Goal: Information Seeking & Learning: Compare options

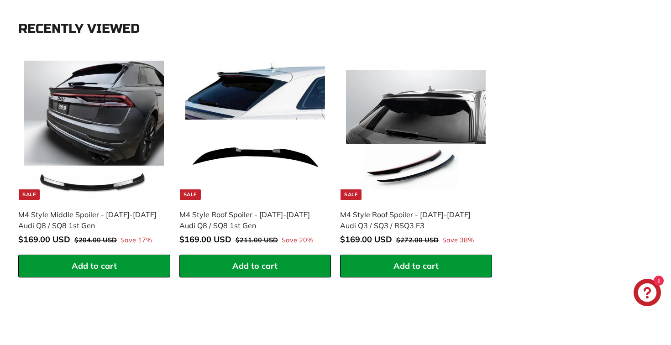
scroll to position [386, 0]
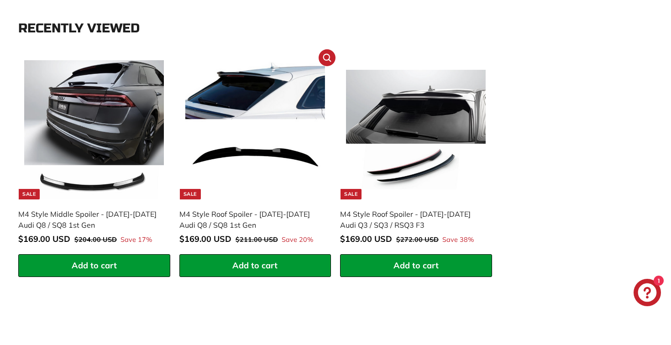
click at [242, 214] on div "M4 Style Roof Spoiler - [DATE]-[DATE] Audi Q8 / SQ8 1st Gen" at bounding box center [250, 220] width 143 height 22
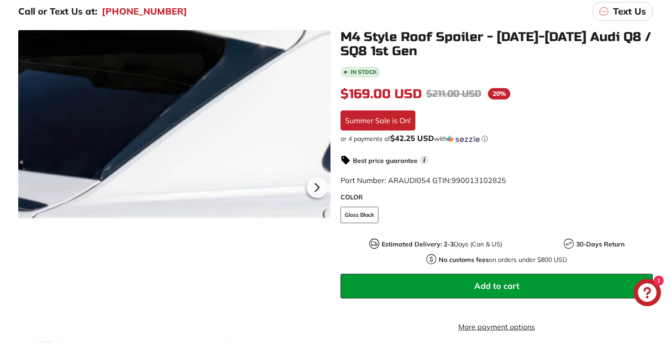
scroll to position [154, 0]
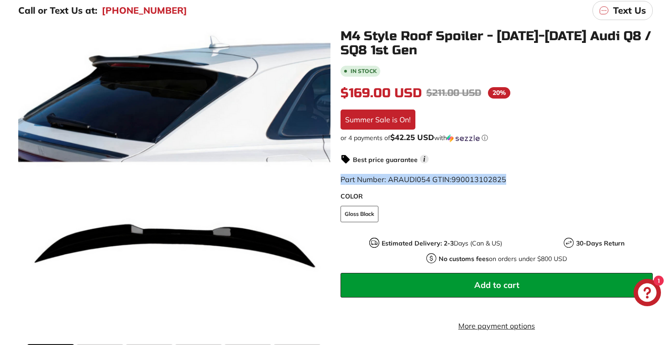
drag, startPoint x: 514, startPoint y: 179, endPoint x: 339, endPoint y: 178, distance: 175.2
click at [339, 178] on div "M4 Style Roof Spoiler - 2019-2025 Audi Q8 / SQ8 1st Gen In stock $169.00 USD $1…" at bounding box center [491, 215] width 322 height 373
copy span "Part Number: ARAUDI054 GTIN: 990013102825"
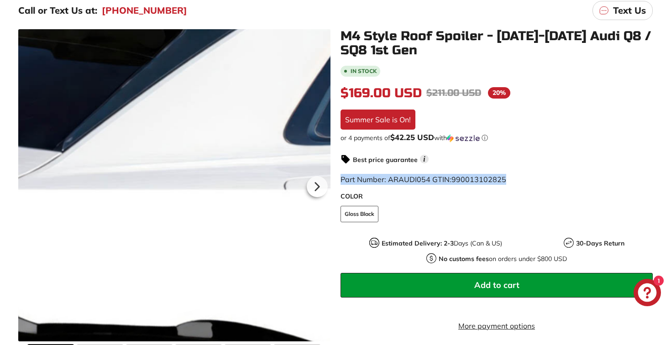
click at [249, 134] on div at bounding box center [174, 185] width 312 height 312
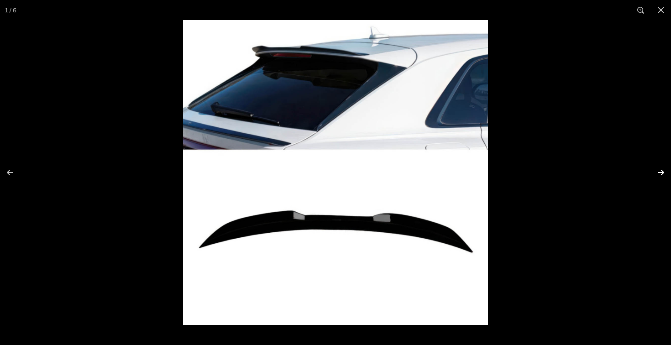
click at [661, 172] on button at bounding box center [655, 173] width 32 height 46
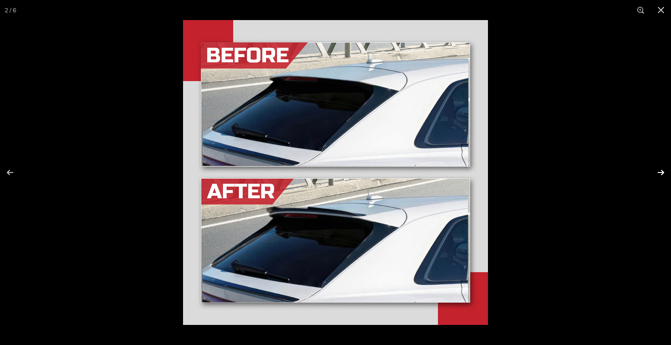
click at [661, 172] on button at bounding box center [655, 173] width 32 height 46
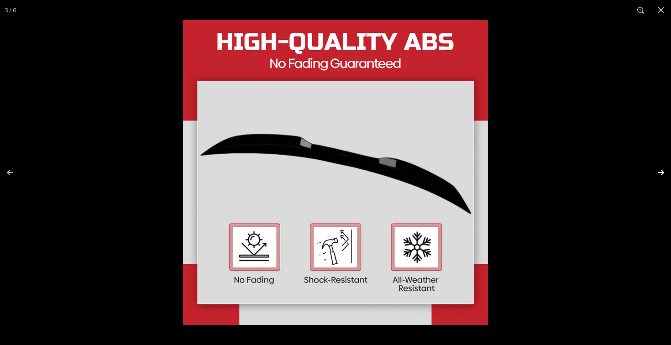
click at [661, 172] on button at bounding box center [655, 173] width 32 height 46
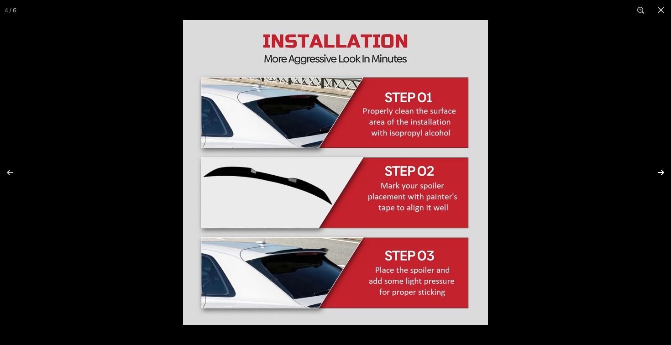
click at [661, 172] on button at bounding box center [655, 173] width 32 height 46
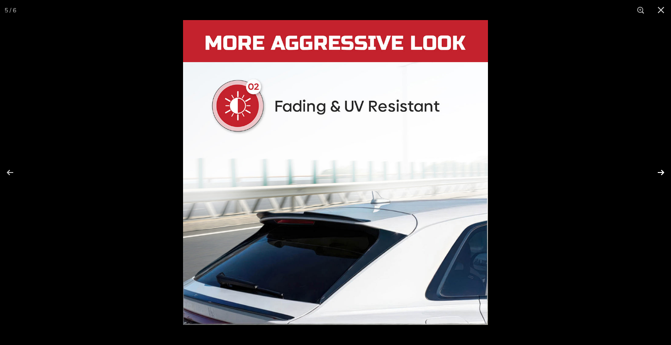
click at [661, 172] on button at bounding box center [655, 173] width 32 height 46
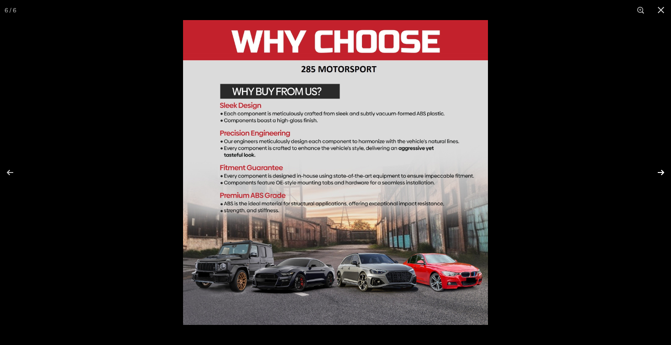
click at [661, 172] on button at bounding box center [655, 173] width 32 height 46
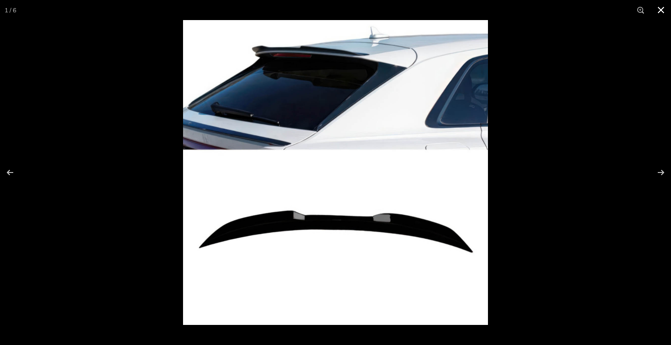
click at [659, 10] on button at bounding box center [661, 10] width 20 height 20
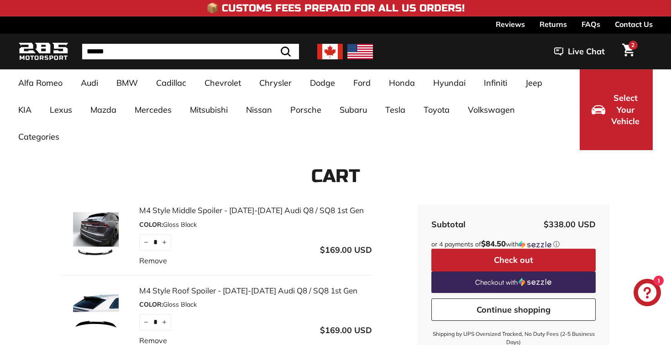
scroll to position [386, 0]
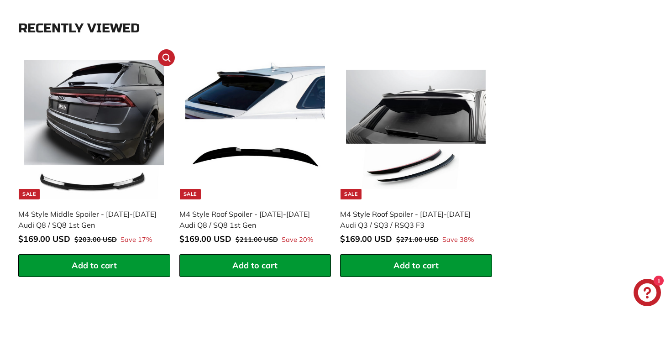
click at [83, 212] on div "M4 Style Middle Spoiler - [DATE]-[DATE] Audi Q8 / SQ8 1st Gen" at bounding box center [89, 220] width 143 height 22
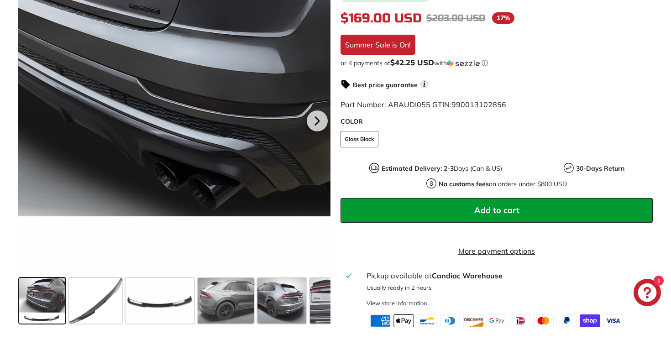
scroll to position [249, 0]
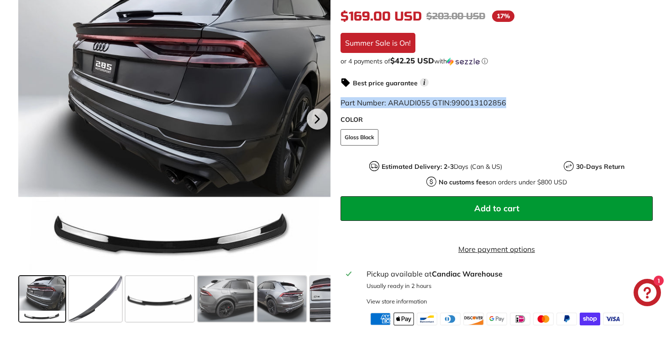
drag, startPoint x: 516, startPoint y: 101, endPoint x: 339, endPoint y: 104, distance: 176.6
click at [339, 104] on div "M4 Style Middle Spoiler - 2019-2025 Audi Q8 / SQ8 1st Gen 5.0 rating (3 votes) …" at bounding box center [491, 129] width 322 height 391
copy span "Part Number: ARAUDI055 GTIN: 990013102856"
